Goal: Information Seeking & Learning: Learn about a topic

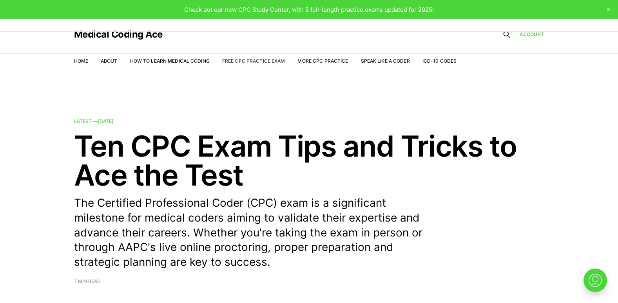
click at [251, 63] on link "Free CPC Practice Exam" at bounding box center [253, 61] width 63 height 6
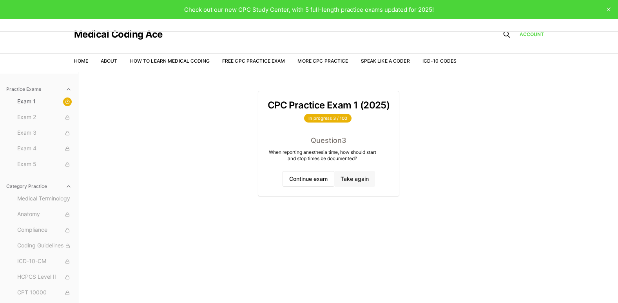
click at [350, 182] on button "Take again" at bounding box center [354, 179] width 41 height 16
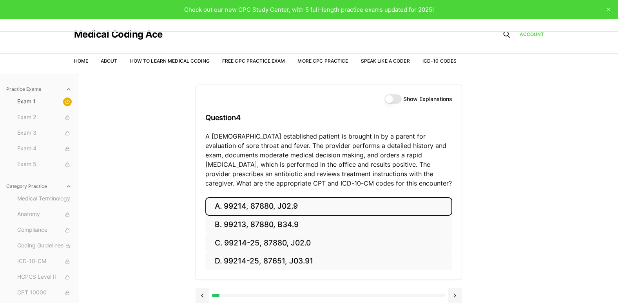
click at [249, 207] on button "A. 99214, 87880, J02.9" at bounding box center [328, 206] width 247 height 18
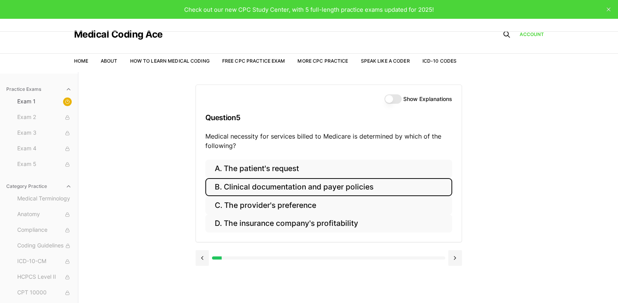
click at [260, 195] on button "B. Clinical documentation and payer policies" at bounding box center [328, 187] width 247 height 18
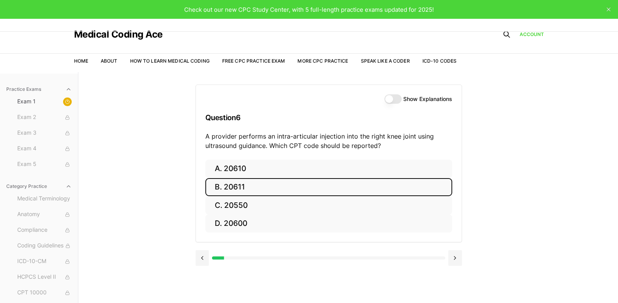
click at [243, 191] on button "B. 20611" at bounding box center [328, 187] width 247 height 18
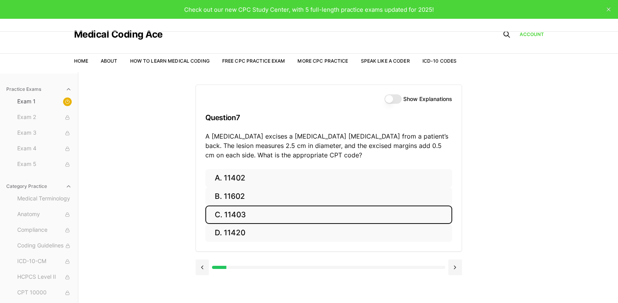
click at [247, 217] on button "C. 11403" at bounding box center [328, 215] width 247 height 18
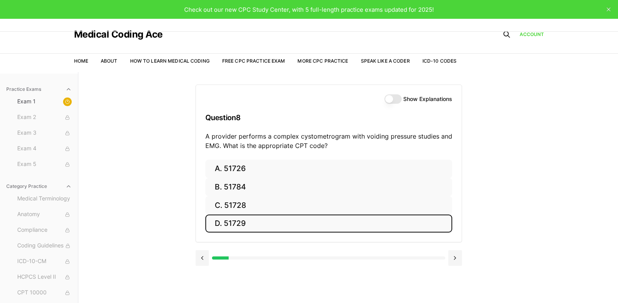
click at [238, 224] on button "D. 51729" at bounding box center [328, 224] width 247 height 18
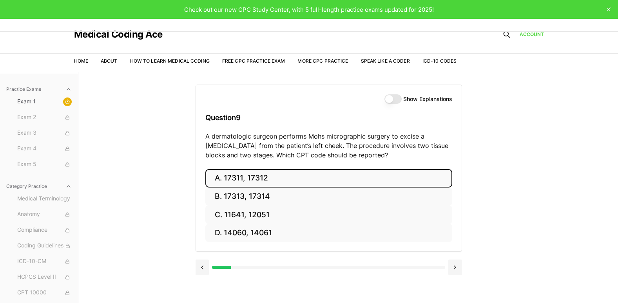
click at [251, 184] on button "A. 17311, 17312" at bounding box center [328, 178] width 247 height 18
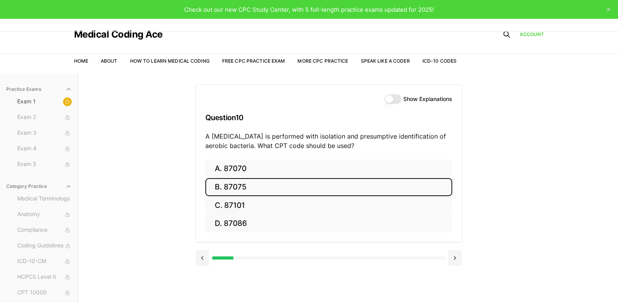
click at [251, 190] on button "B. 87075" at bounding box center [328, 187] width 247 height 18
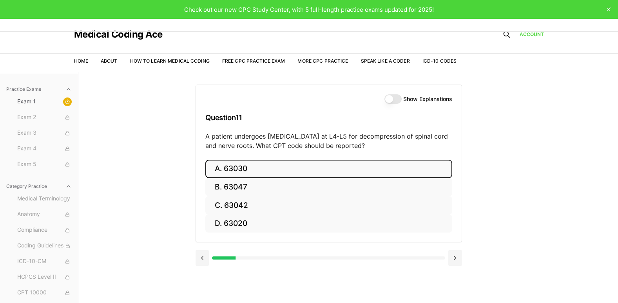
click at [258, 169] on button "A. 63030" at bounding box center [328, 169] width 247 height 18
click at [258, 169] on button "A. E11.9" at bounding box center [328, 169] width 247 height 18
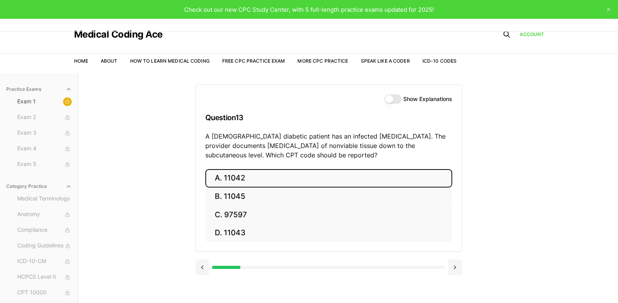
click at [312, 175] on button "A. 11042" at bounding box center [328, 178] width 247 height 18
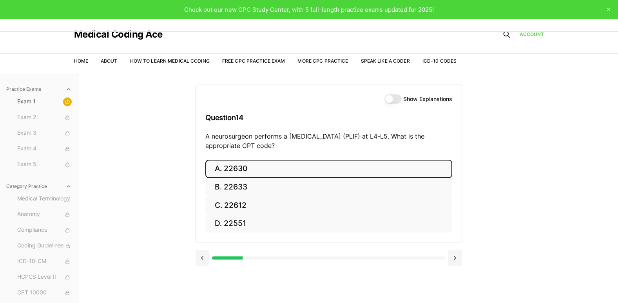
click at [312, 175] on button "A. 22630" at bounding box center [328, 169] width 247 height 18
click at [237, 170] on button "A. R91.8" at bounding box center [328, 169] width 247 height 18
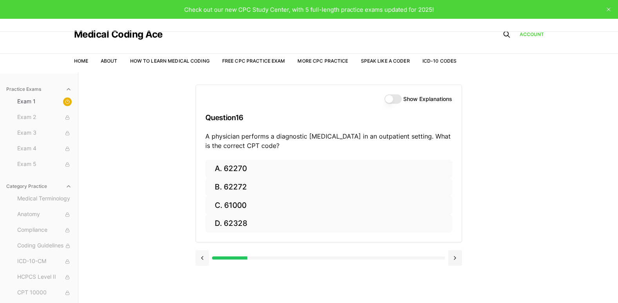
click at [201, 255] on button at bounding box center [202, 258] width 14 height 16
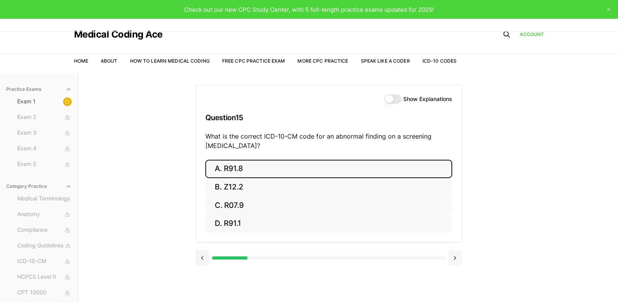
click at [461, 264] on button at bounding box center [455, 258] width 14 height 16
click at [374, 172] on button "A. 62270" at bounding box center [328, 169] width 247 height 18
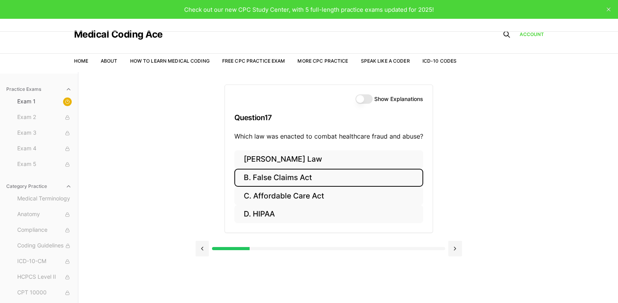
click at [282, 182] on button "B. False Claims Act" at bounding box center [328, 178] width 189 height 18
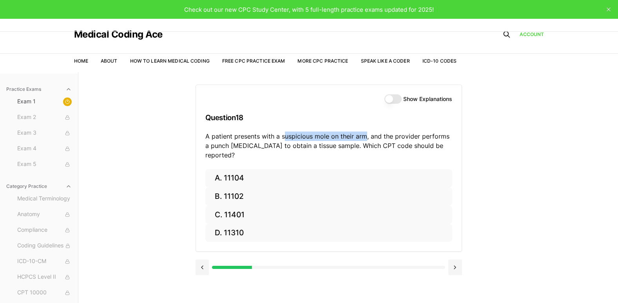
drag, startPoint x: 284, startPoint y: 135, endPoint x: 365, endPoint y: 140, distance: 81.6
click at [365, 140] on p "A patient presents with a suspicious mole on their arm, and the provider perfor…" at bounding box center [328, 146] width 247 height 28
click at [303, 149] on p "A patient presents with a suspicious mole on their arm, and the provider perfor…" at bounding box center [328, 146] width 247 height 28
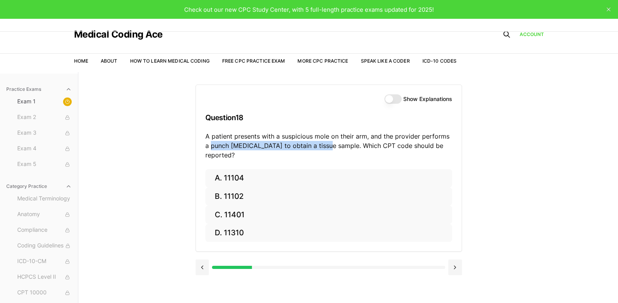
drag, startPoint x: 325, startPoint y: 145, endPoint x: 211, endPoint y: 156, distance: 114.5
click at [211, 156] on div "Show Explanations Question 18 A patient presents with a suspicious mole on thei…" at bounding box center [329, 127] width 266 height 84
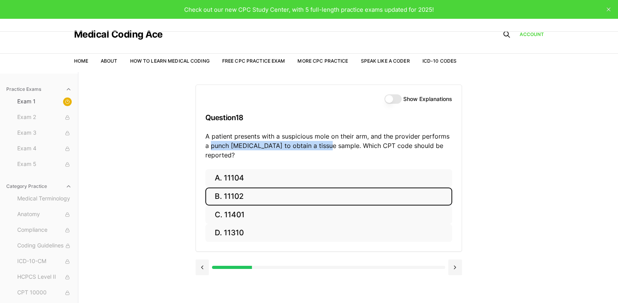
drag, startPoint x: 211, startPoint y: 156, endPoint x: 294, endPoint y: 195, distance: 91.1
click at [294, 195] on button "B. 11102" at bounding box center [328, 197] width 247 height 18
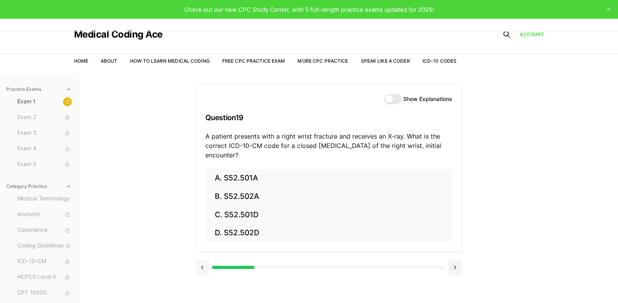
click at [201, 270] on button at bounding box center [202, 268] width 14 height 16
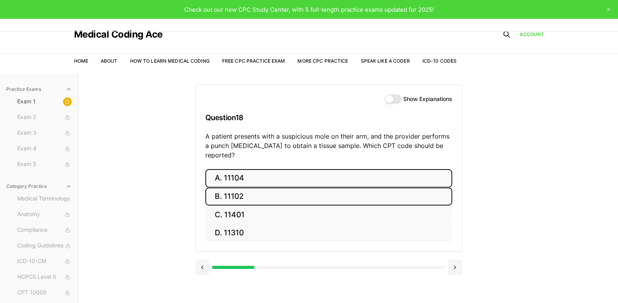
click at [241, 172] on button "A. 11104" at bounding box center [328, 178] width 247 height 18
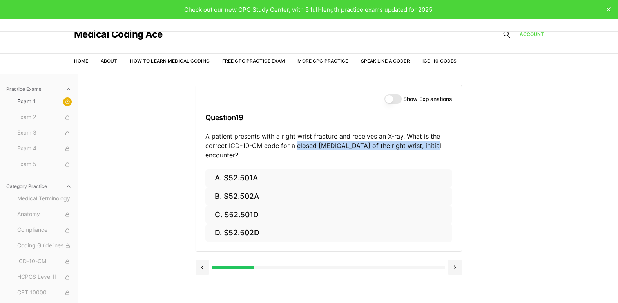
drag, startPoint x: 294, startPoint y: 146, endPoint x: 427, endPoint y: 145, distance: 132.8
click at [427, 145] on p "A patient presents with a right wrist fracture and receives an X-ray. What is t…" at bounding box center [328, 146] width 247 height 28
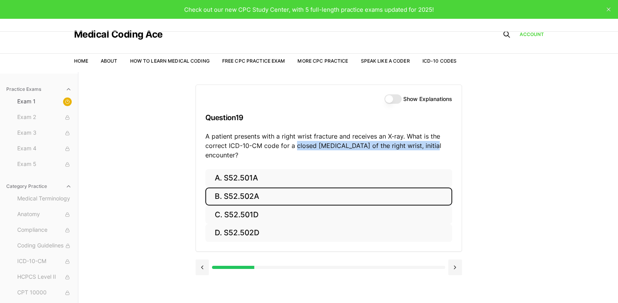
click at [298, 193] on button "B. S52.502A" at bounding box center [328, 197] width 247 height 18
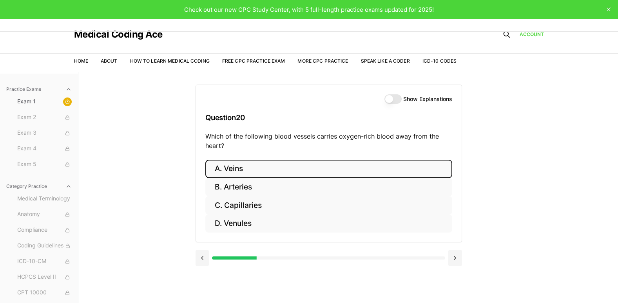
click at [292, 173] on button "A. Veins" at bounding box center [328, 169] width 247 height 18
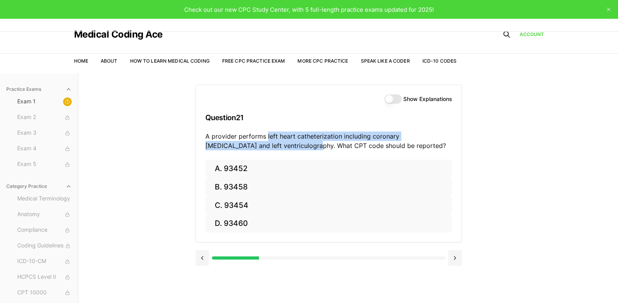
drag, startPoint x: 267, startPoint y: 133, endPoint x: 266, endPoint y: 147, distance: 14.1
click at [266, 147] on p "A provider performs left heart catheterization including coronary angiography a…" at bounding box center [328, 141] width 247 height 19
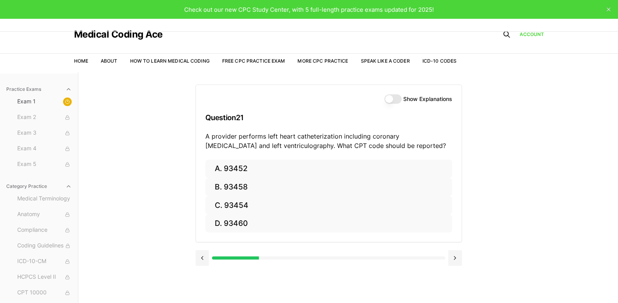
drag, startPoint x: 266, startPoint y: 147, endPoint x: 241, endPoint y: 112, distance: 43.0
click at [241, 112] on h3 "Question 21" at bounding box center [328, 117] width 247 height 23
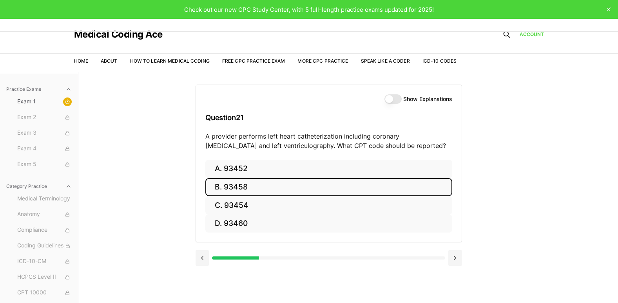
click at [284, 188] on button "B. 93458" at bounding box center [328, 187] width 247 height 18
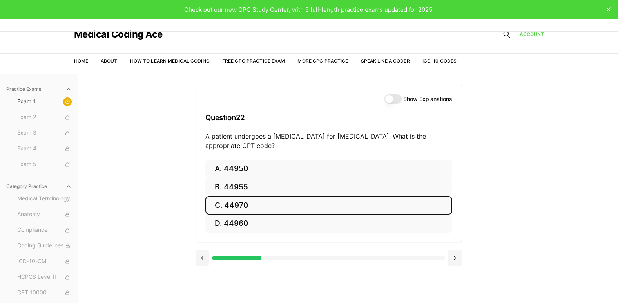
click at [273, 211] on button "C. 44970" at bounding box center [328, 205] width 247 height 18
click at [227, 206] on button "C. 95909" at bounding box center [328, 205] width 247 height 18
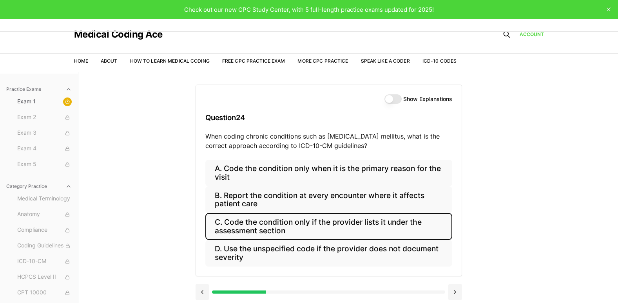
click at [340, 215] on button "C. Code the condition only if the provider lists it under the assessment section" at bounding box center [328, 226] width 247 height 27
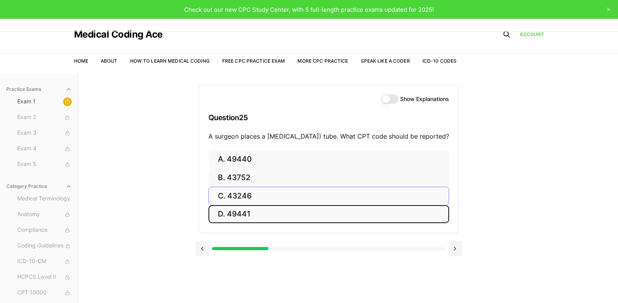
click at [340, 215] on button "D. 49441" at bounding box center [328, 214] width 240 height 18
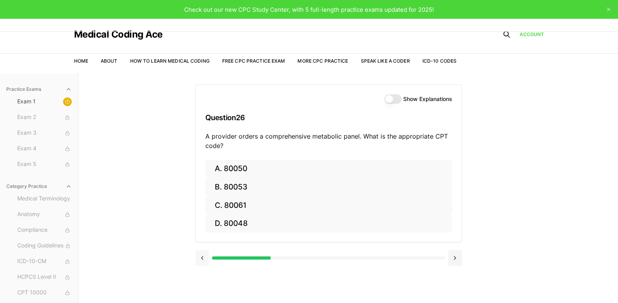
click at [196, 258] on button at bounding box center [202, 258] width 14 height 16
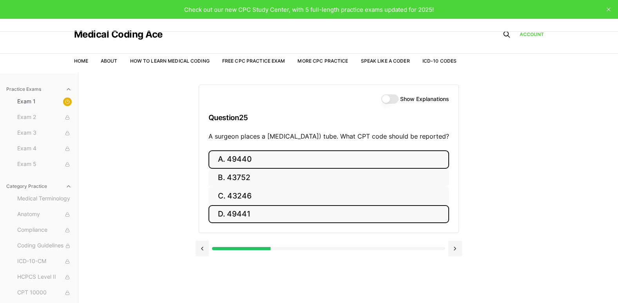
click at [376, 164] on button "A. 49440" at bounding box center [328, 159] width 240 height 18
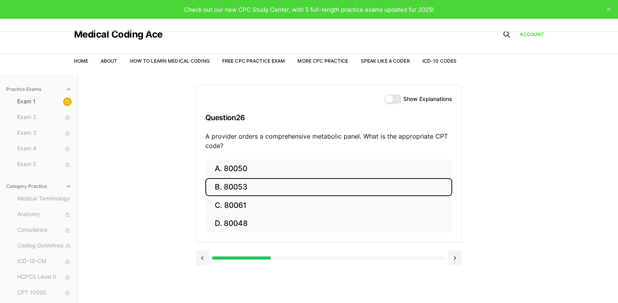
click at [350, 186] on button "B. 80053" at bounding box center [328, 187] width 247 height 18
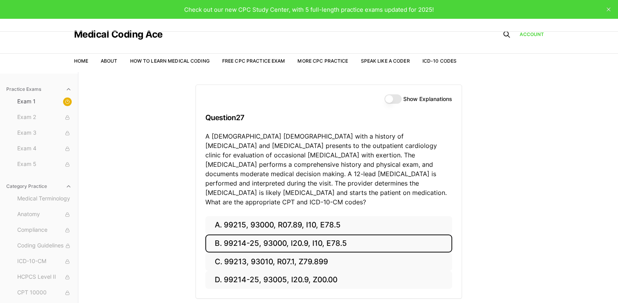
click at [336, 235] on button "B. 99214-25, 93000, I20.9, I10, E78.5" at bounding box center [328, 244] width 247 height 18
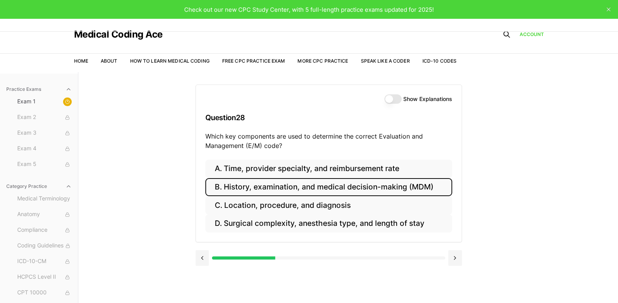
click at [372, 189] on button "B. History, examination, and medical decision-making (MDM)" at bounding box center [328, 187] width 247 height 18
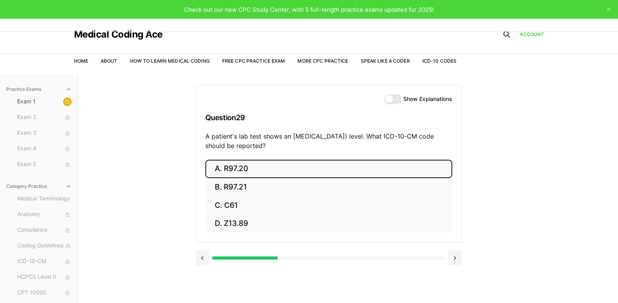
click at [359, 170] on button "A. R97.20" at bounding box center [328, 169] width 247 height 18
click at [359, 170] on button "A. Z23" at bounding box center [328, 169] width 247 height 18
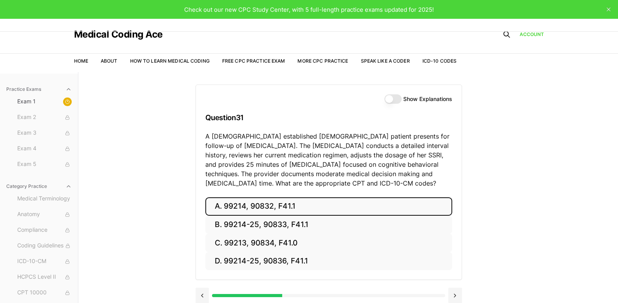
click at [317, 208] on button "A. 99214, 90832, F41.1" at bounding box center [328, 206] width 247 height 18
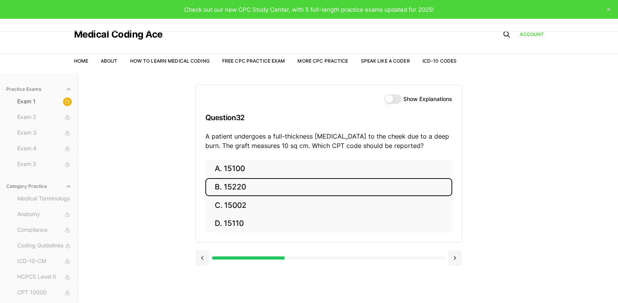
click at [314, 189] on button "B. 15220" at bounding box center [328, 187] width 247 height 18
click at [314, 189] on button "B. 95810" at bounding box center [328, 187] width 247 height 18
click at [314, 189] on button "B. 47563" at bounding box center [328, 187] width 247 height 18
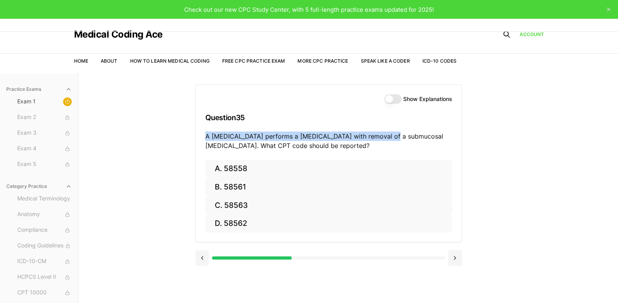
drag, startPoint x: 381, startPoint y: 134, endPoint x: 414, endPoint y: 129, distance: 33.3
click at [414, 129] on div "Show Explanations Question 35 A gynecologist performs a hysteroscopy with remov…" at bounding box center [329, 122] width 266 height 75
drag, startPoint x: 414, startPoint y: 129, endPoint x: 394, endPoint y: 140, distance: 22.9
click at [394, 140] on p "A gynecologist performs a hysteroscopy with removal of a submucosal fibroid. Wh…" at bounding box center [328, 141] width 247 height 19
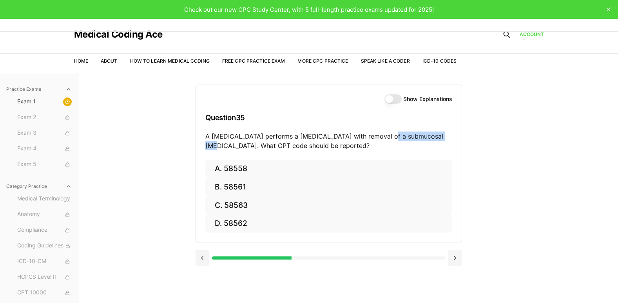
drag, startPoint x: 379, startPoint y: 138, endPoint x: 435, endPoint y: 134, distance: 56.2
click at [435, 134] on p "A gynecologist performs a hysteroscopy with removal of a submucosal fibroid. Wh…" at bounding box center [328, 141] width 247 height 19
copy p "submucosal fibroid"
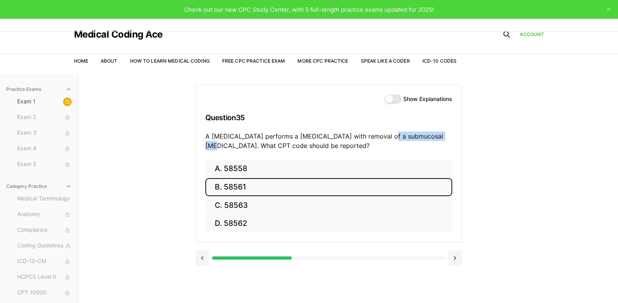
click at [371, 195] on button "B. 58561" at bounding box center [328, 187] width 247 height 18
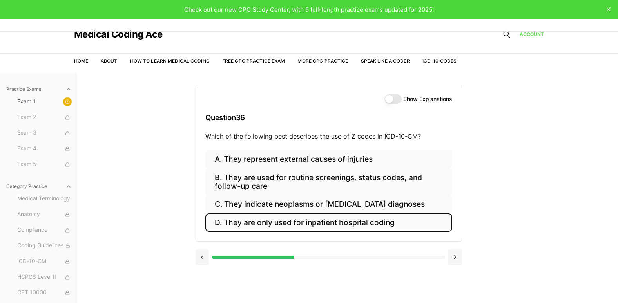
click at [314, 218] on button "D. They are only used for inpatient hospital coding" at bounding box center [328, 222] width 247 height 18
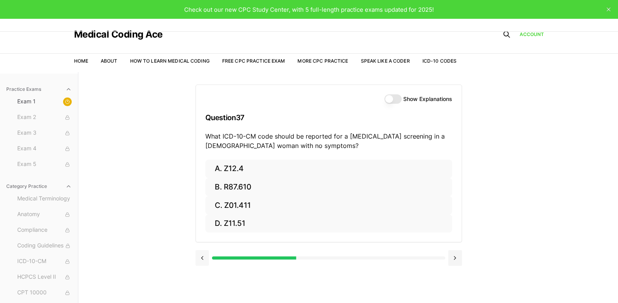
click at [200, 255] on button at bounding box center [202, 258] width 14 height 16
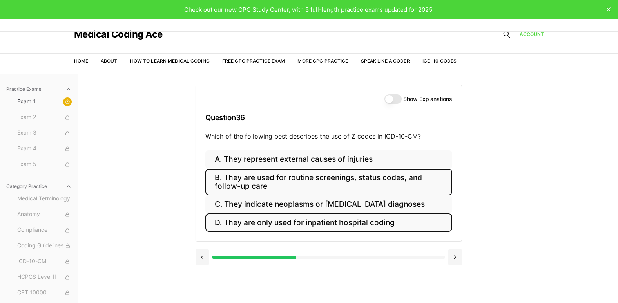
click at [298, 179] on button "B. They are used for routine screenings, status codes, and follow-up care" at bounding box center [328, 182] width 247 height 27
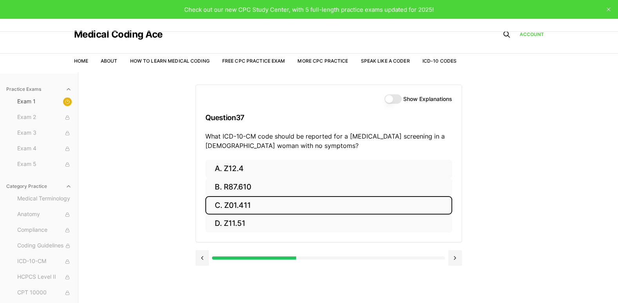
click at [283, 203] on button "C. Z01.411" at bounding box center [328, 205] width 247 height 18
click at [264, 204] on button "C. AA" at bounding box center [328, 205] width 247 height 18
